Goal: Check status: Check status

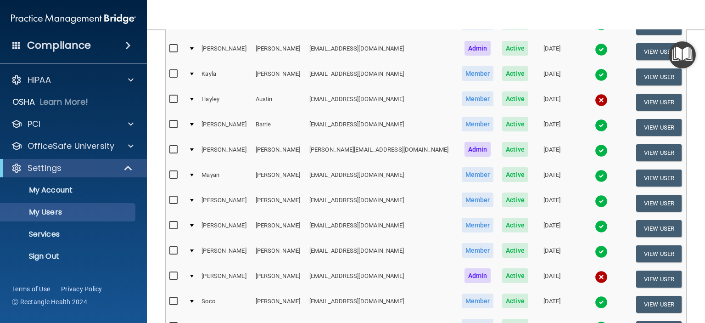
scroll to position [275, 0]
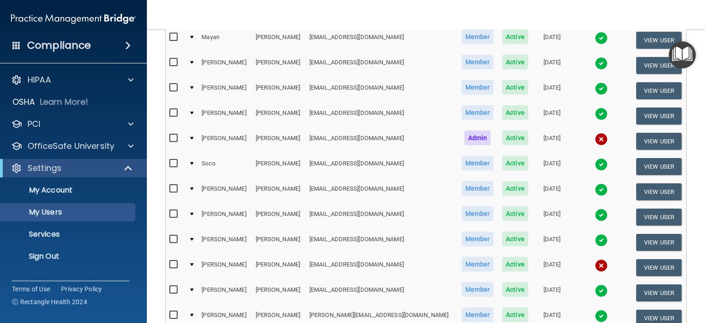
click at [595, 259] on img at bounding box center [601, 265] width 13 height 13
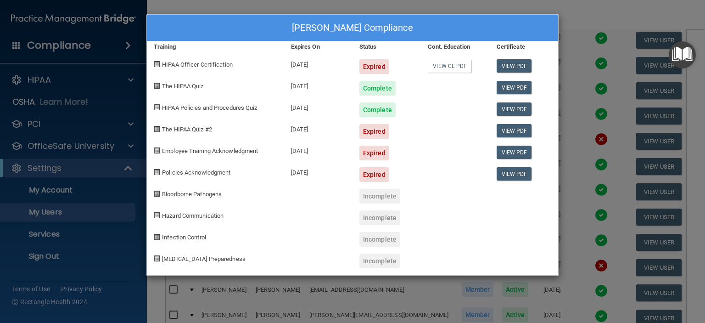
click at [616, 14] on div "Janeth Ortiz's Compliance Training Expires On Status Cont. Education Certificat…" at bounding box center [352, 161] width 705 height 323
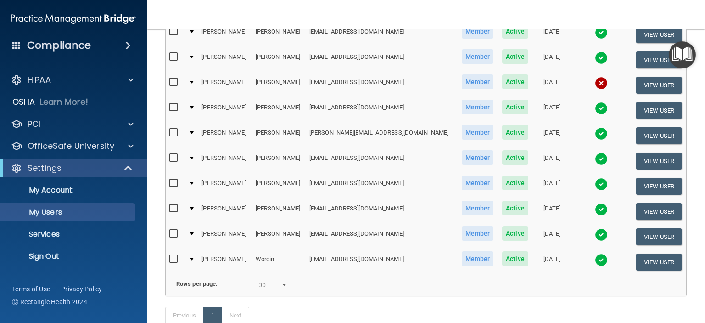
scroll to position [459, 0]
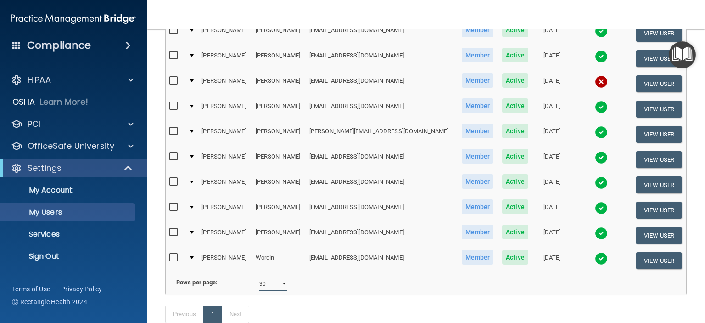
click at [270, 286] on select "10 20 30 40 all" at bounding box center [273, 284] width 28 height 14
select select "40"
click at [259, 277] on select "10 20 30 40 all" at bounding box center [273, 284] width 28 height 14
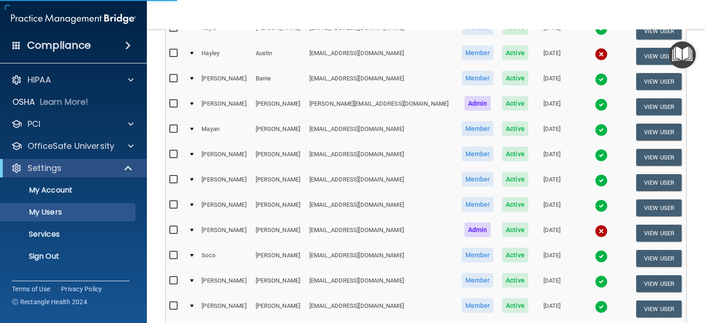
scroll to position [92, 0]
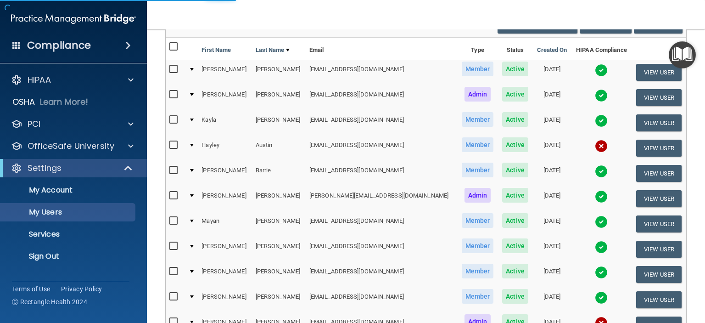
select select "40"
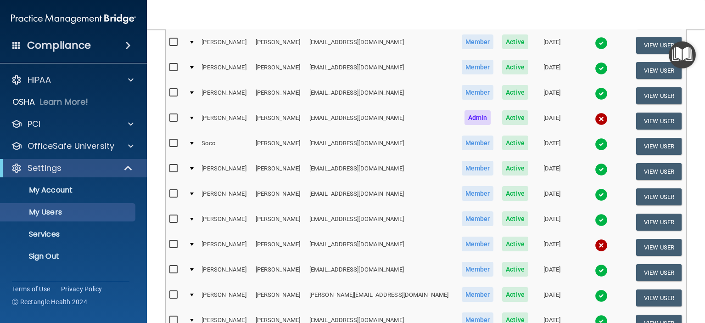
scroll to position [321, 0]
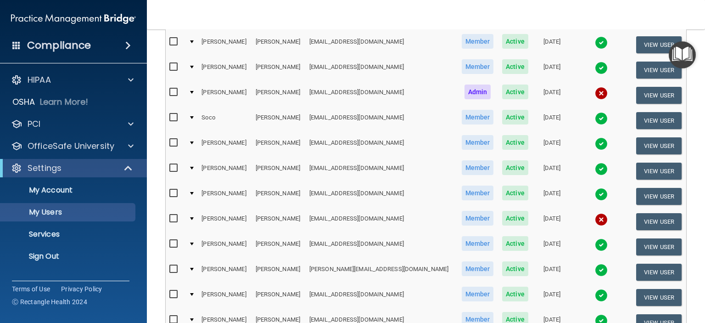
click at [595, 214] on img at bounding box center [601, 219] width 13 height 13
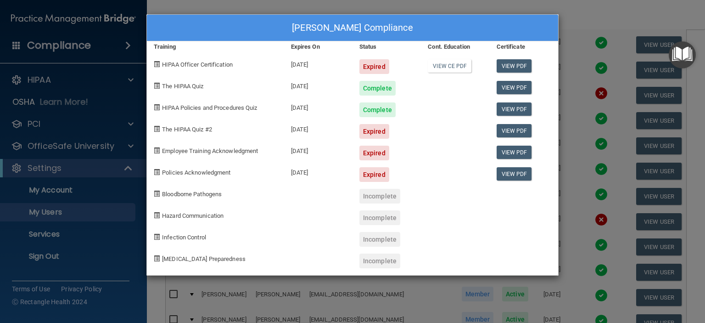
click at [602, 14] on div "Janeth Ortiz's Compliance Training Expires On Status Cont. Education Certificat…" at bounding box center [352, 161] width 705 height 323
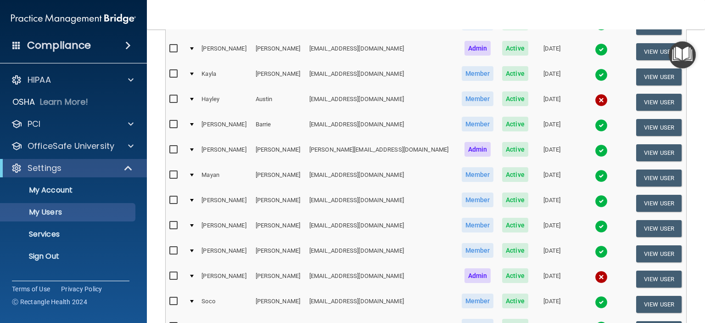
scroll to position [0, 0]
